Goal: Task Accomplishment & Management: Complete application form

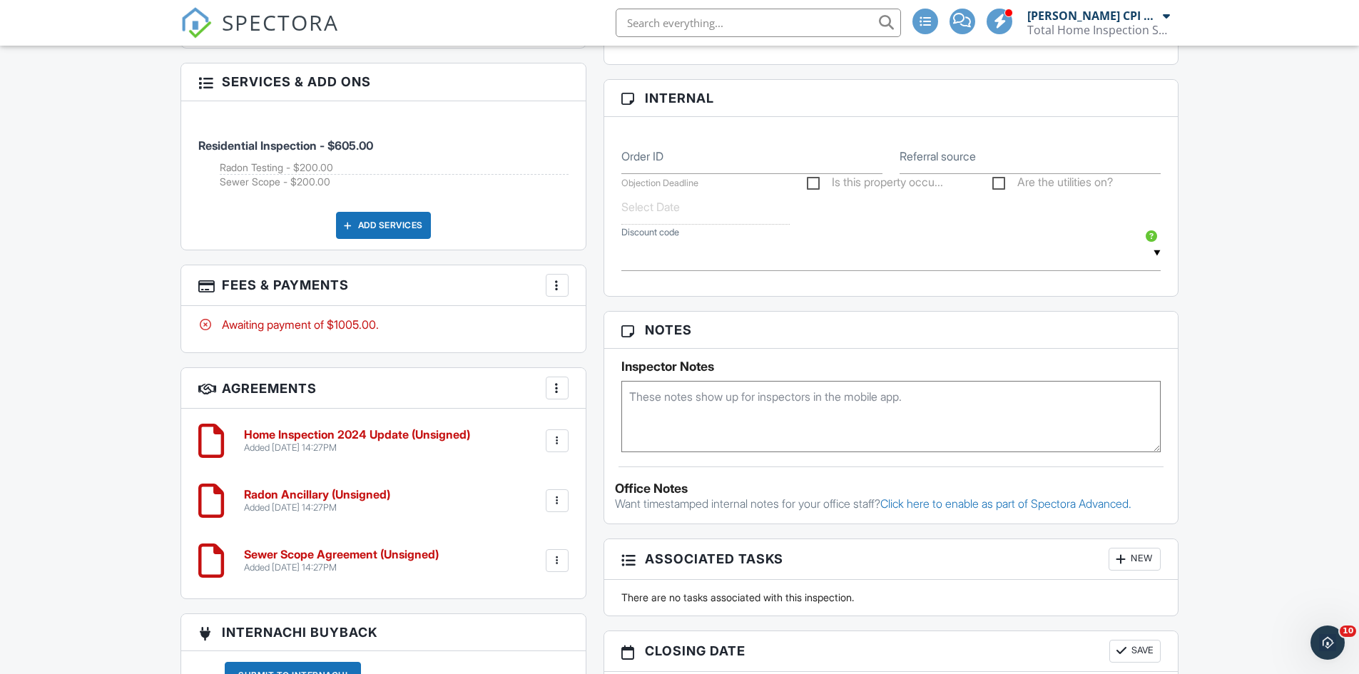
scroll to position [999, 0]
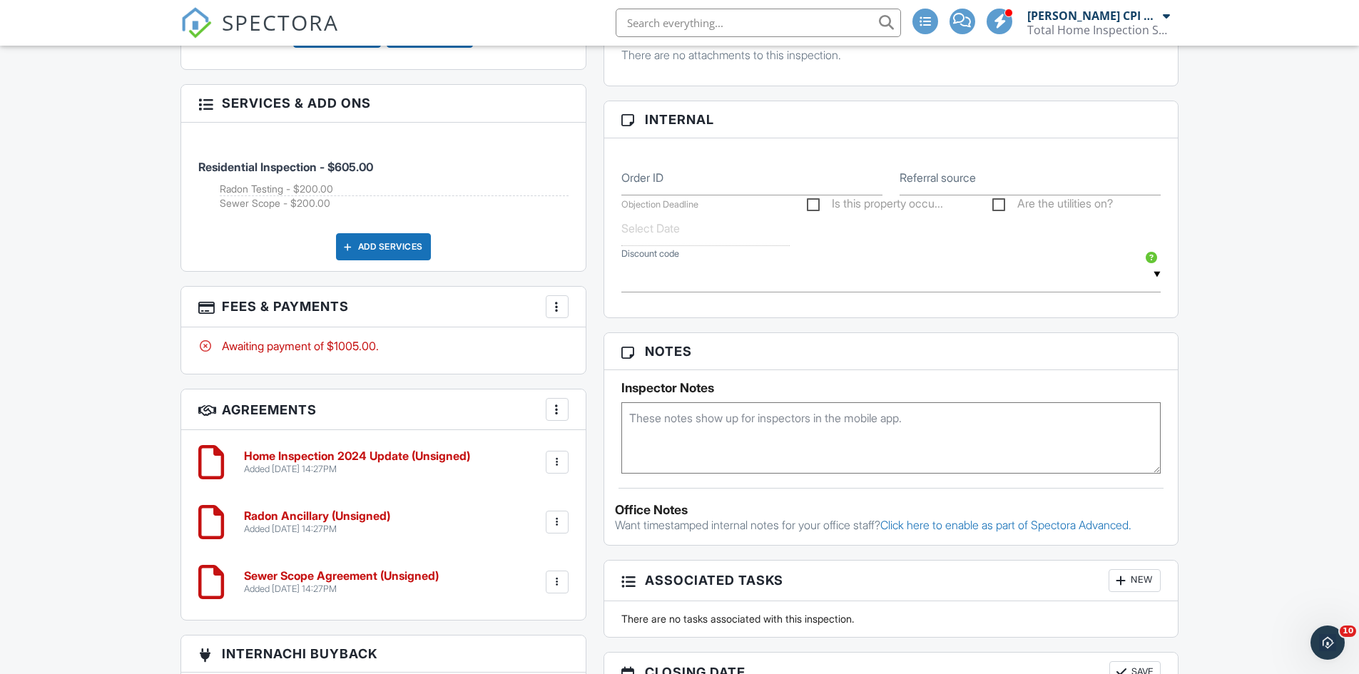
click at [666, 419] on textarea at bounding box center [891, 437] width 540 height 71
type textarea "8280"
click at [133, 417] on div "Dashboard Templates Contacts Metrics Automations Advanced Settings Support Cent…" at bounding box center [679, 88] width 1359 height 2083
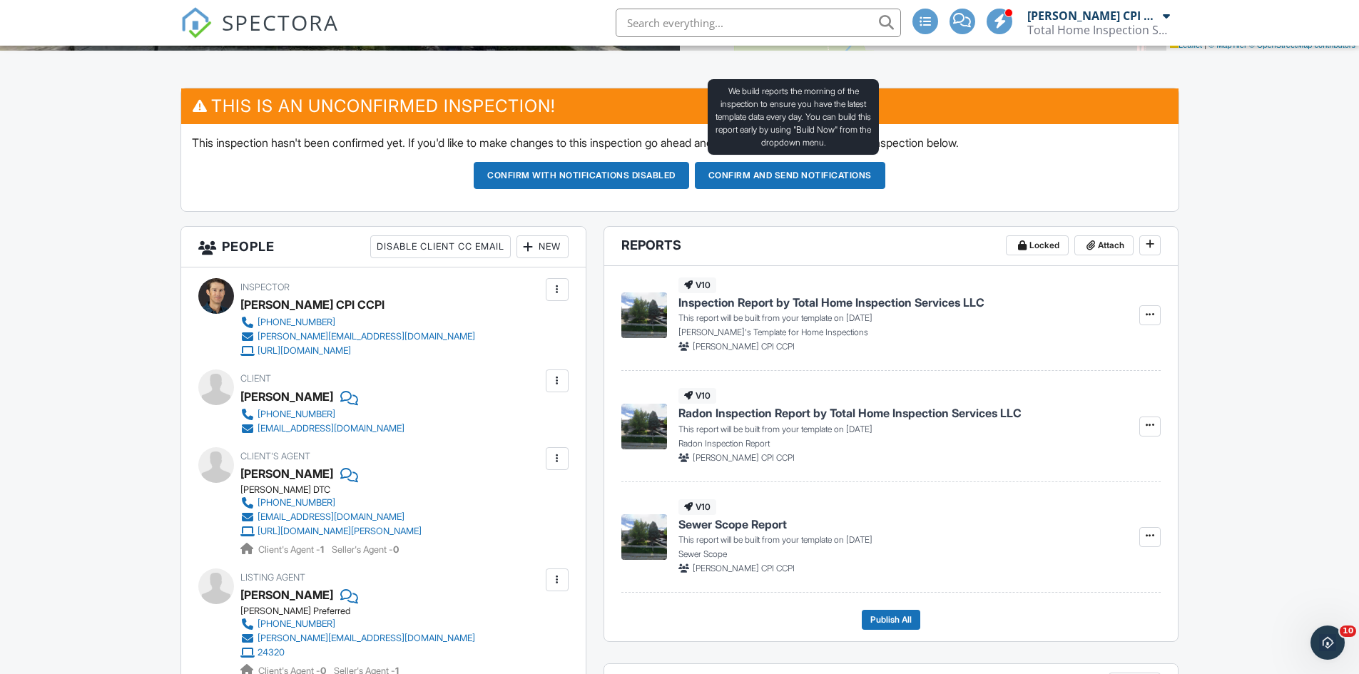
scroll to position [285, 0]
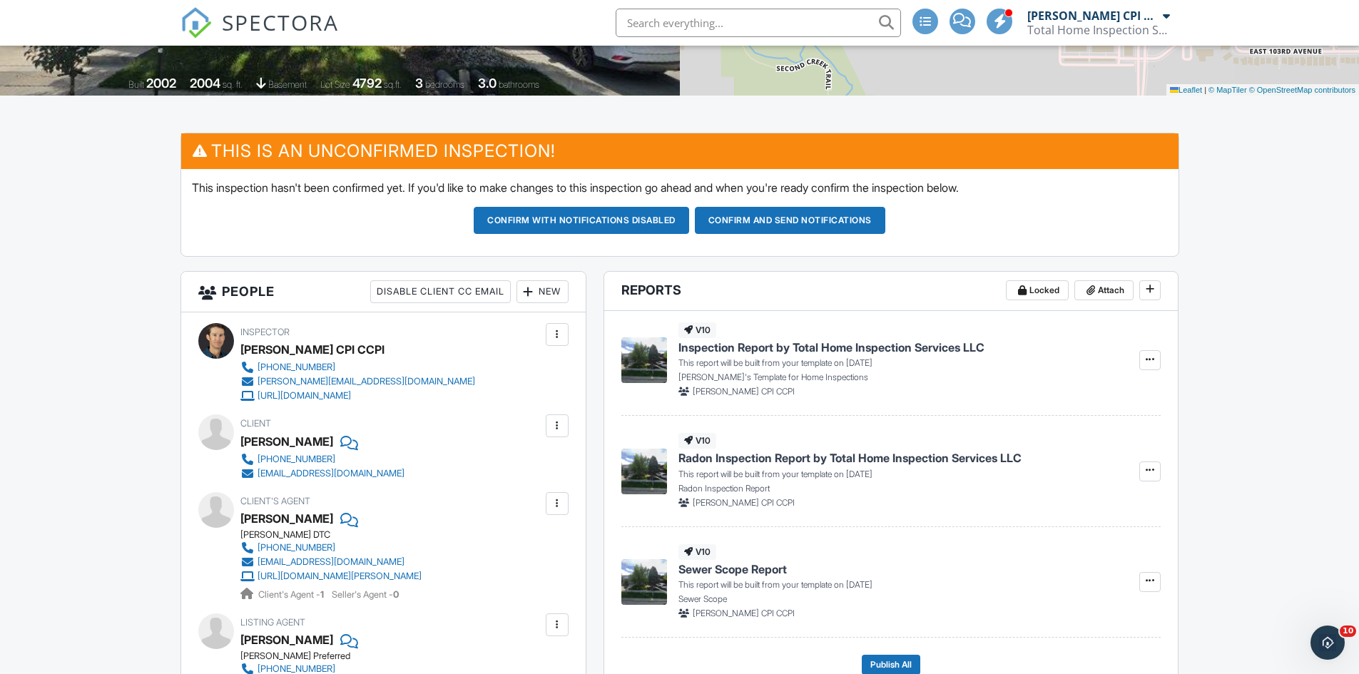
click at [746, 222] on button "Confirm and send notifications" at bounding box center [790, 220] width 190 height 27
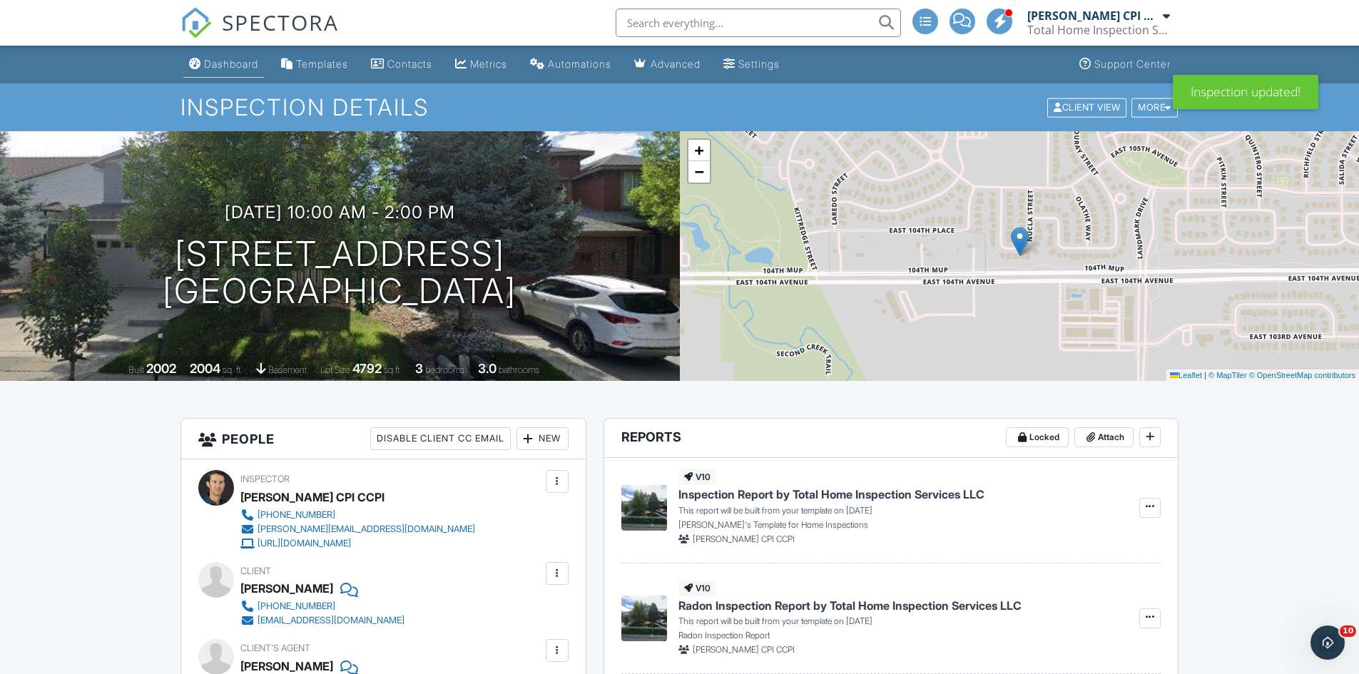
click at [238, 65] on div "Dashboard" at bounding box center [231, 64] width 54 height 12
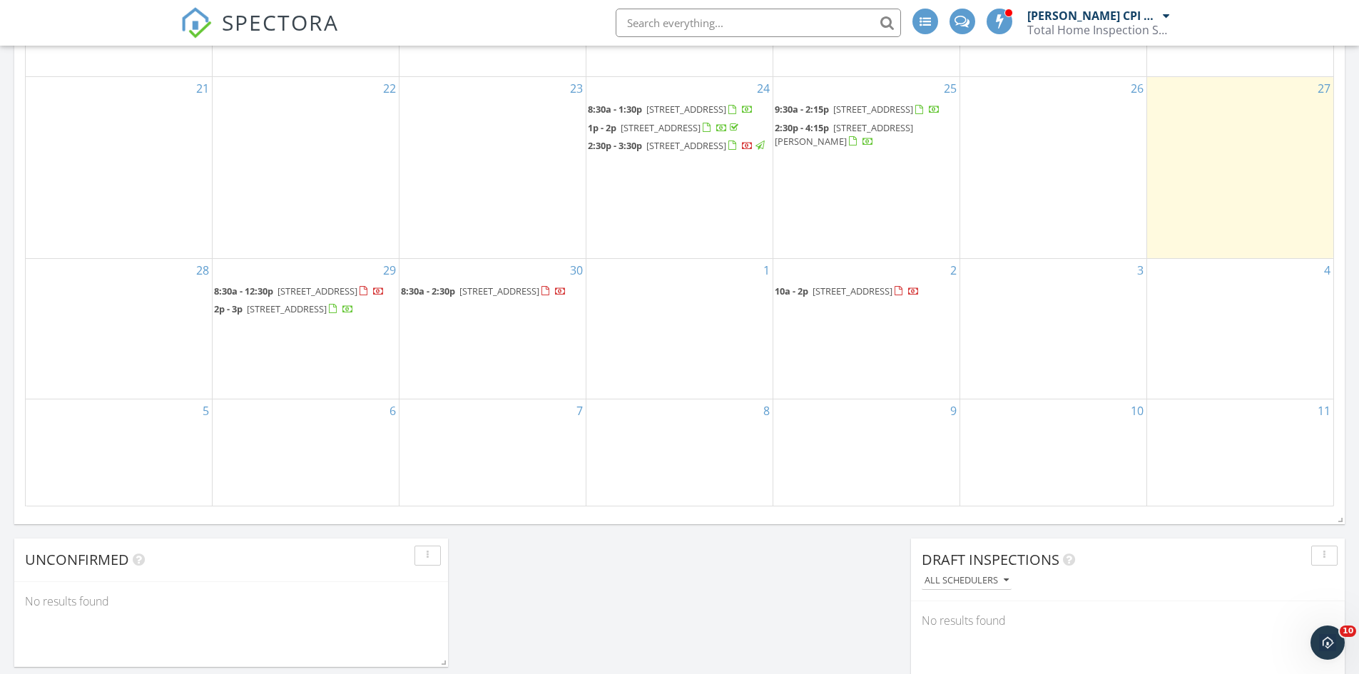
scroll to position [927, 0]
